Goal: Find specific page/section: Find specific page/section

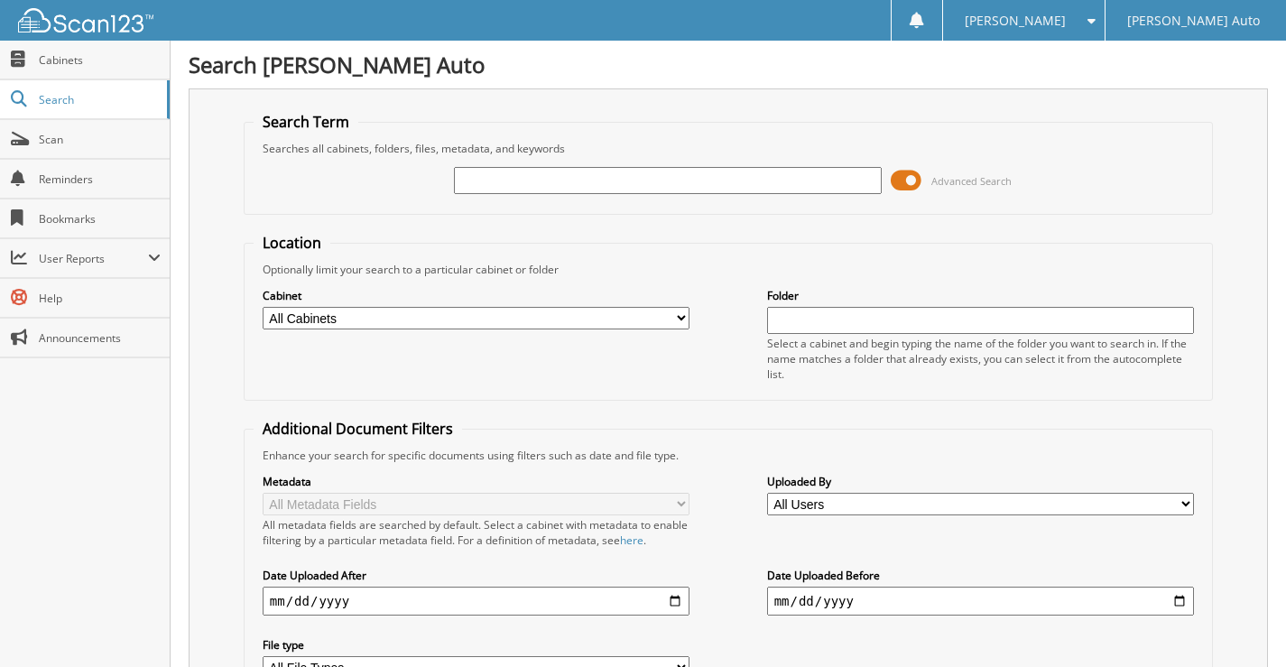
click at [503, 183] on input "text" at bounding box center [668, 180] width 428 height 27
type input "STATE OF [US_STATE]"
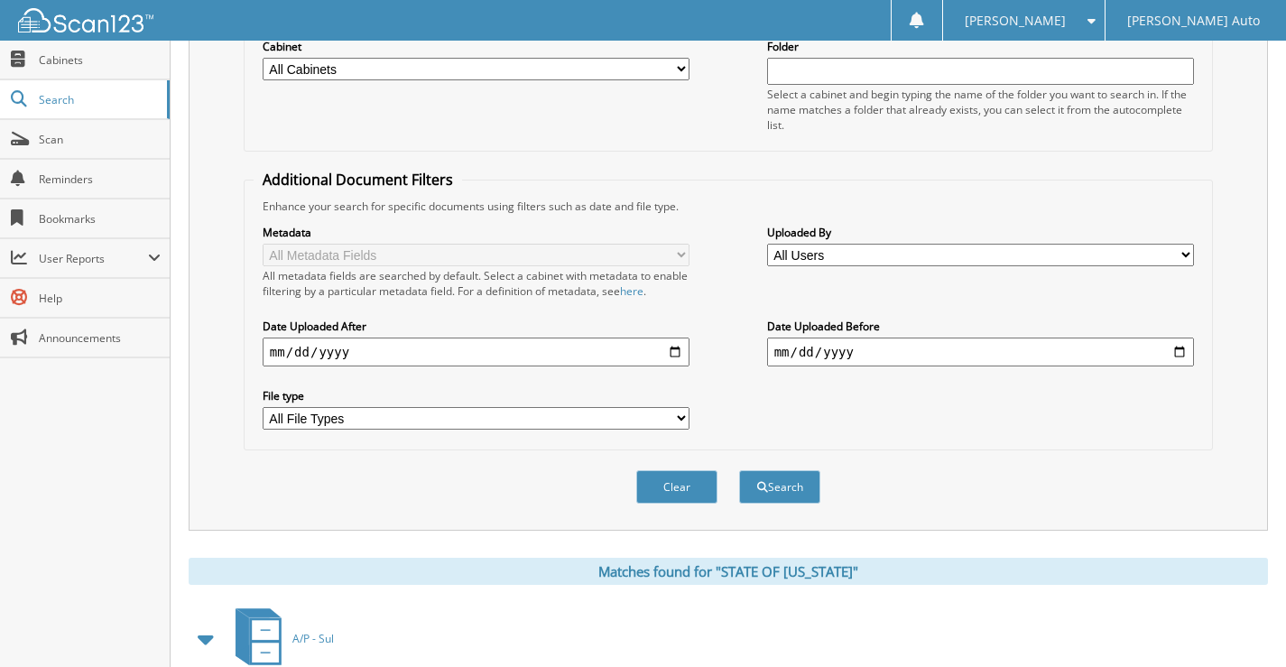
scroll to position [235, 0]
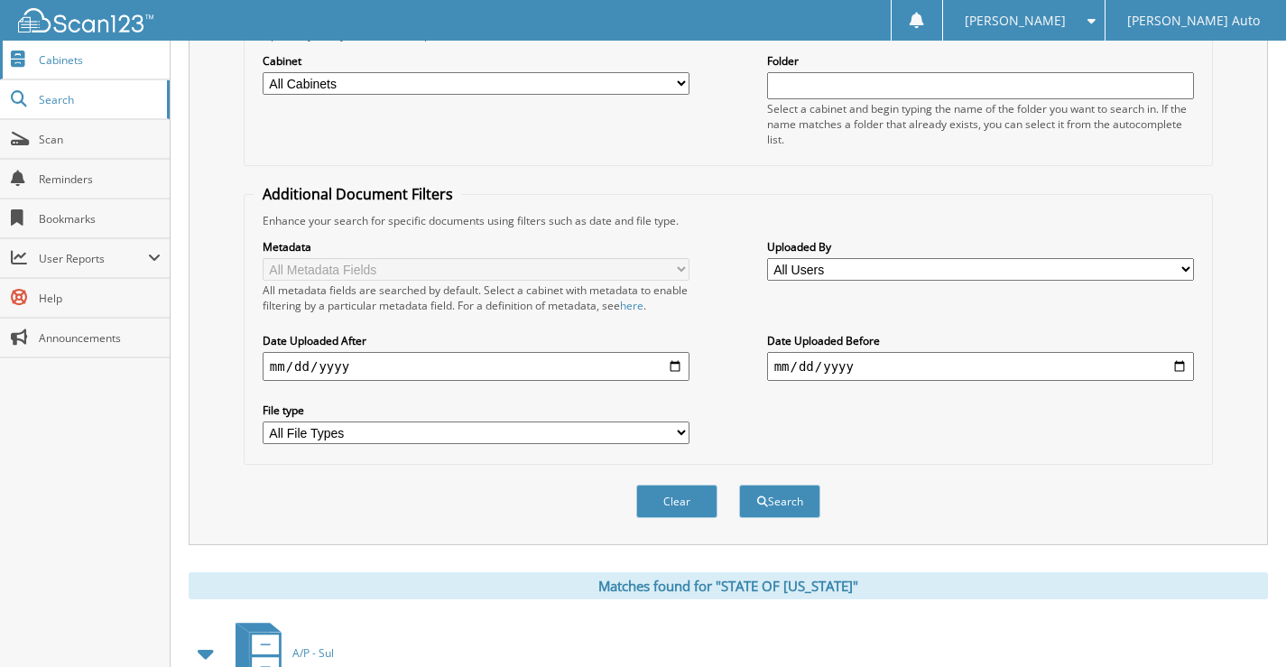
click at [90, 60] on span "Cabinets" at bounding box center [100, 59] width 122 height 15
